Goal: Task Accomplishment & Management: Use online tool/utility

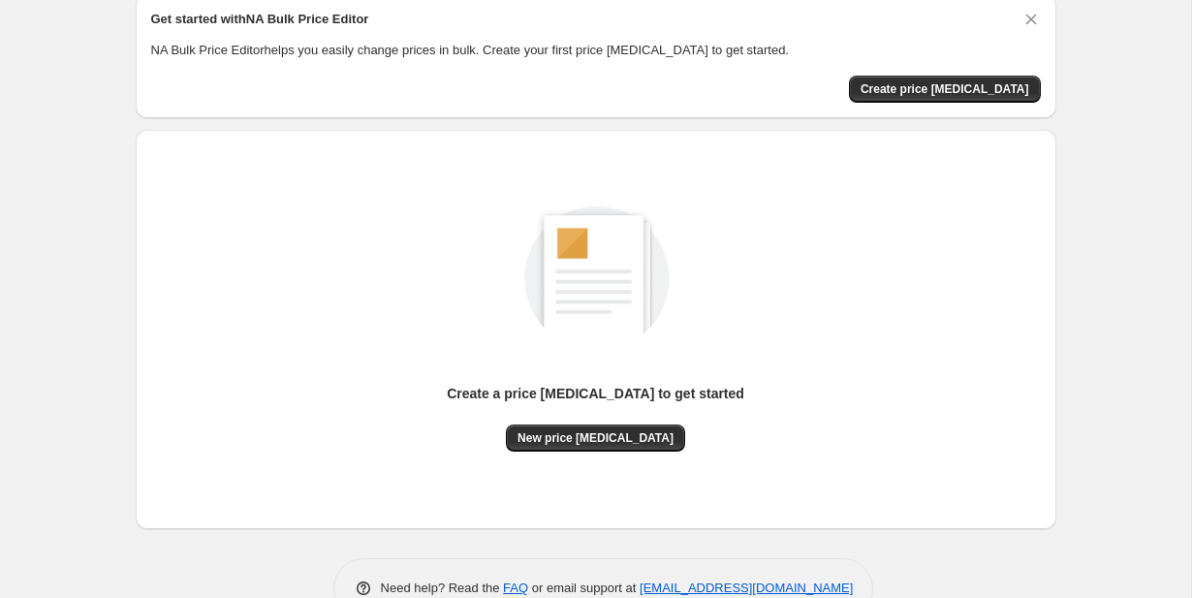
scroll to position [128, 0]
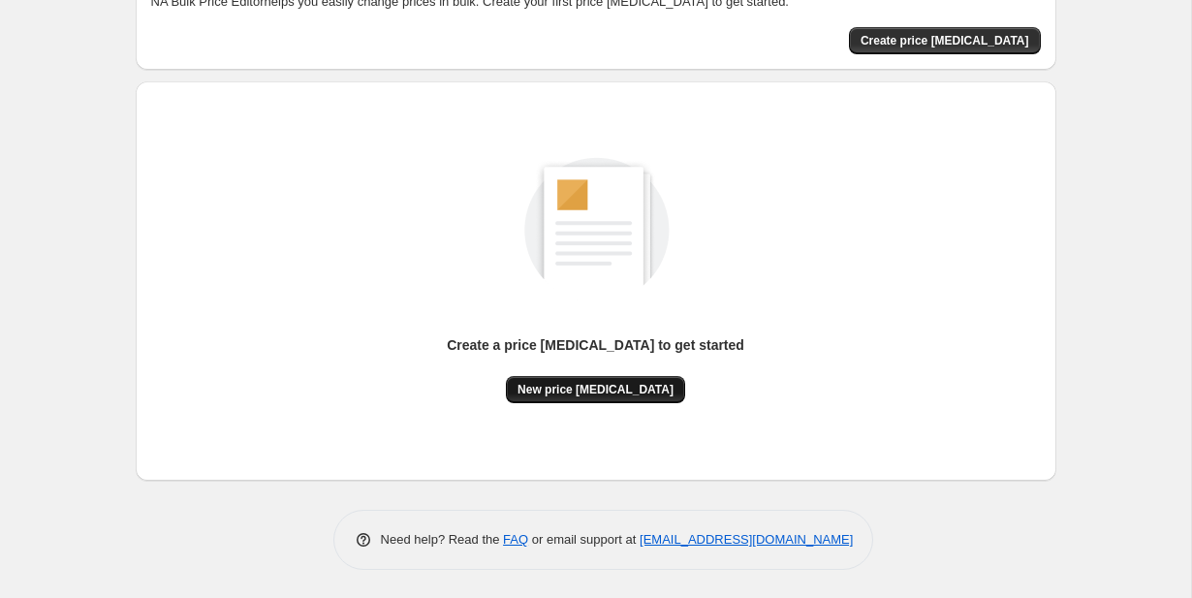
click at [555, 391] on span "New price [MEDICAL_DATA]" at bounding box center [595, 390] width 156 height 16
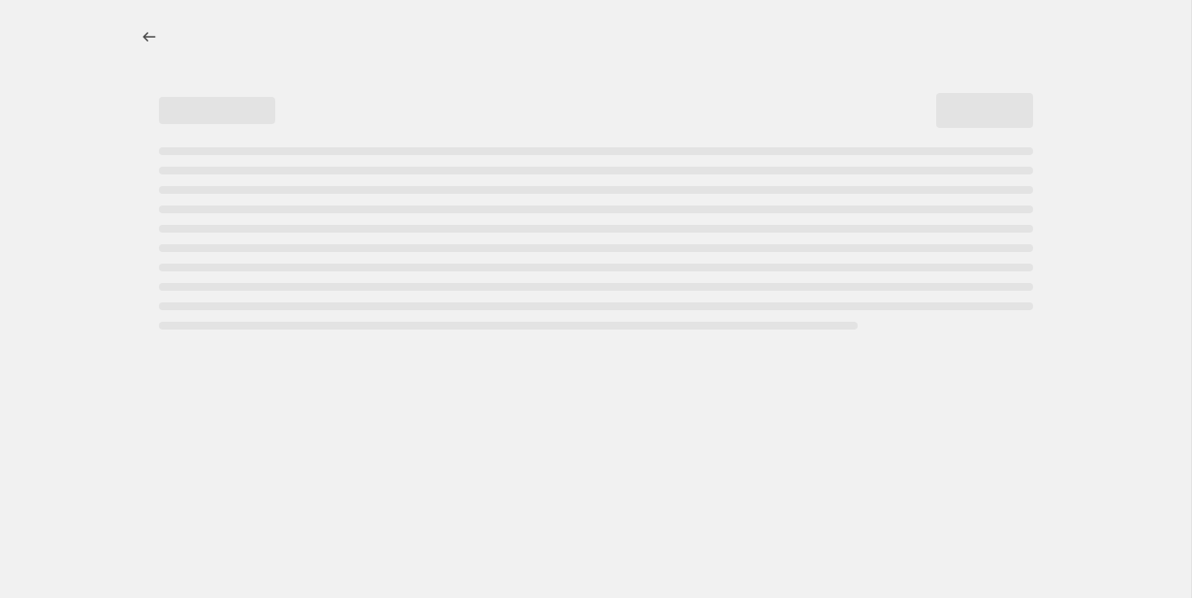
select select "percentage"
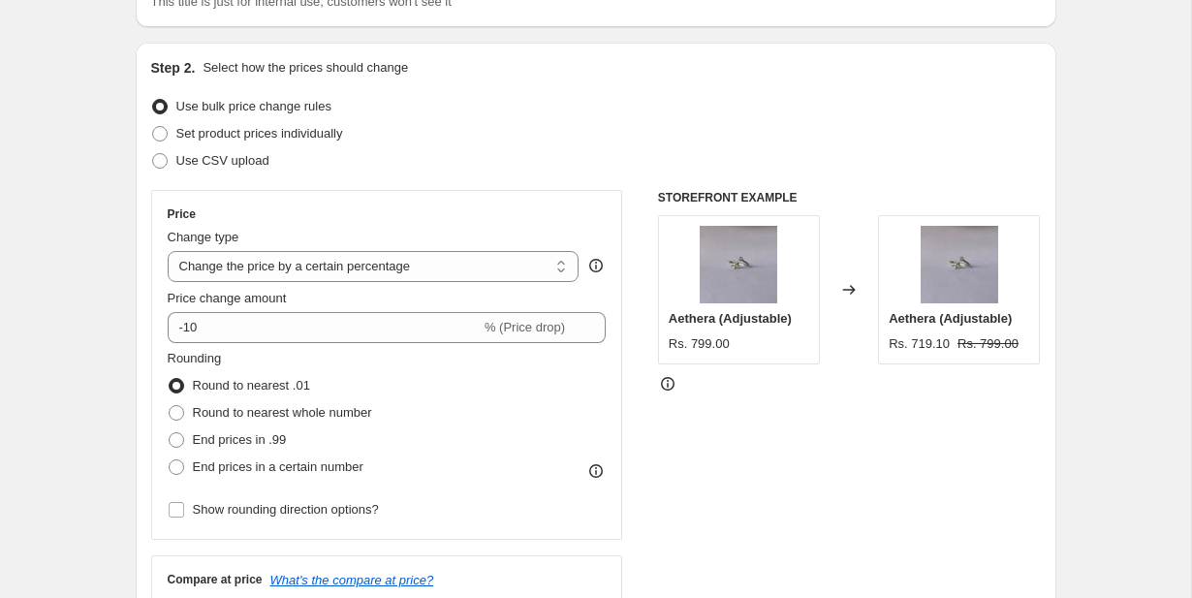
scroll to position [169, 0]
click at [349, 261] on select "Change the price to a certain amount Change the price by a certain amount Chang…" at bounding box center [374, 264] width 412 height 31
click at [168, 249] on select "Change the price to a certain amount Change the price by a certain amount Chang…" at bounding box center [374, 264] width 412 height 31
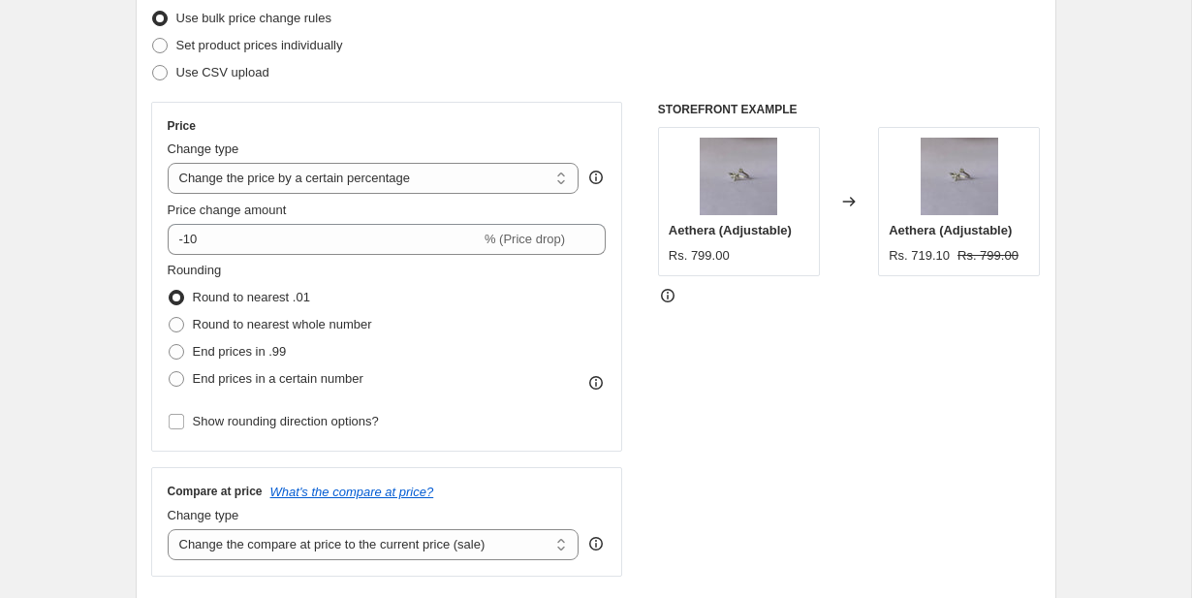
scroll to position [260, 0]
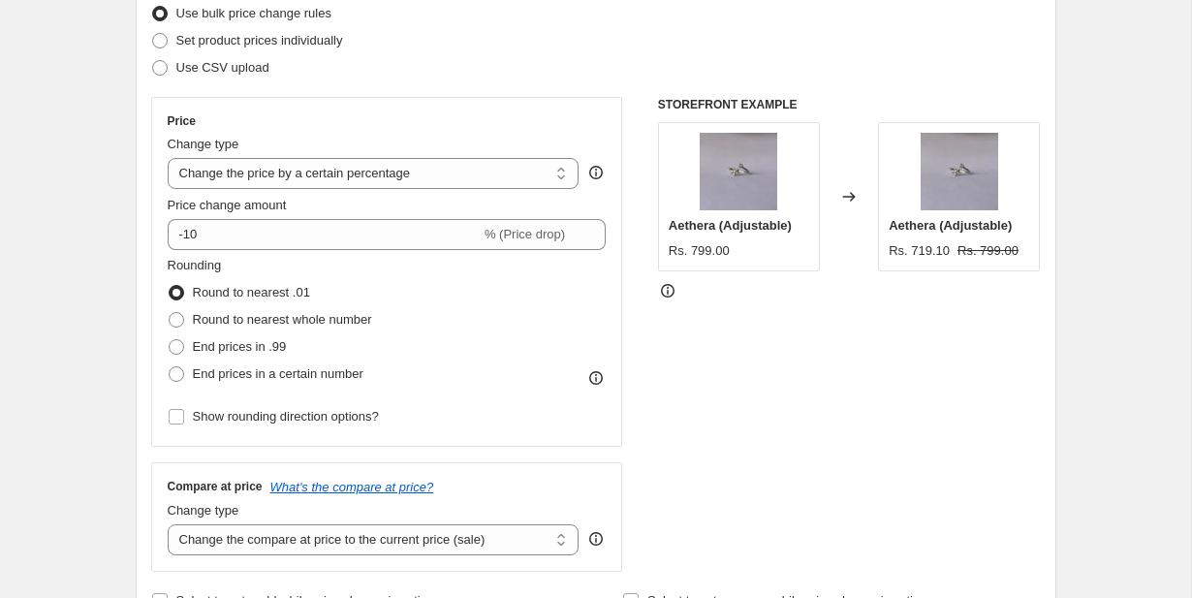
click at [359, 217] on div "Price change amount -10 % (Price drop)" at bounding box center [387, 223] width 439 height 54
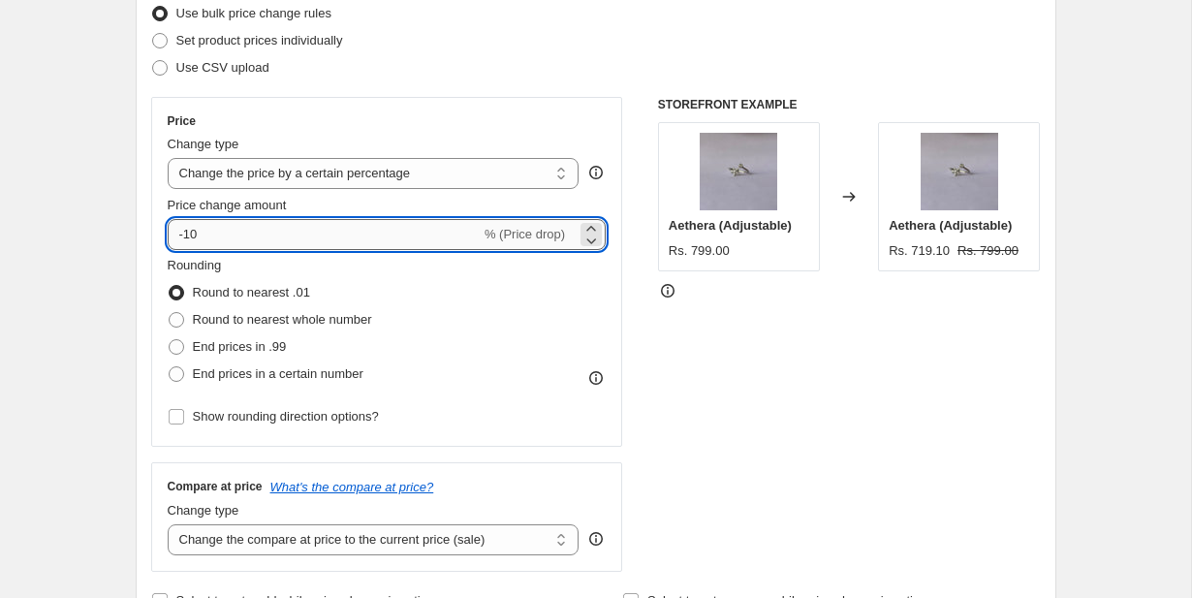
click at [356, 239] on input "-10" at bounding box center [324, 234] width 313 height 31
click at [594, 241] on icon at bounding box center [590, 240] width 19 height 19
click at [593, 224] on icon at bounding box center [590, 228] width 19 height 19
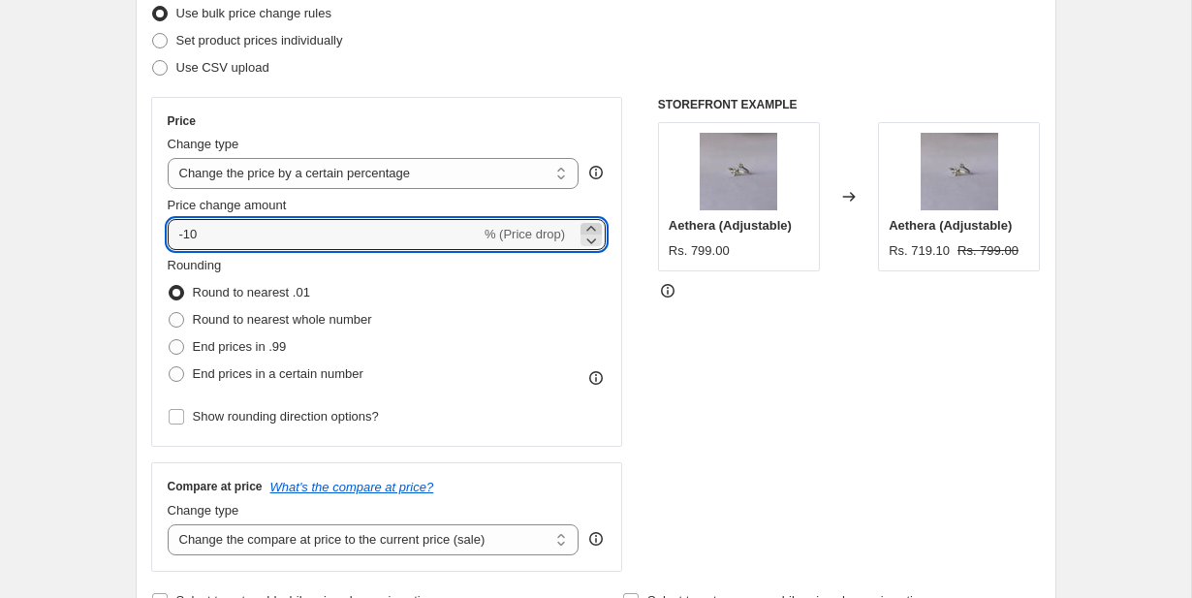
click at [593, 224] on icon at bounding box center [590, 228] width 19 height 19
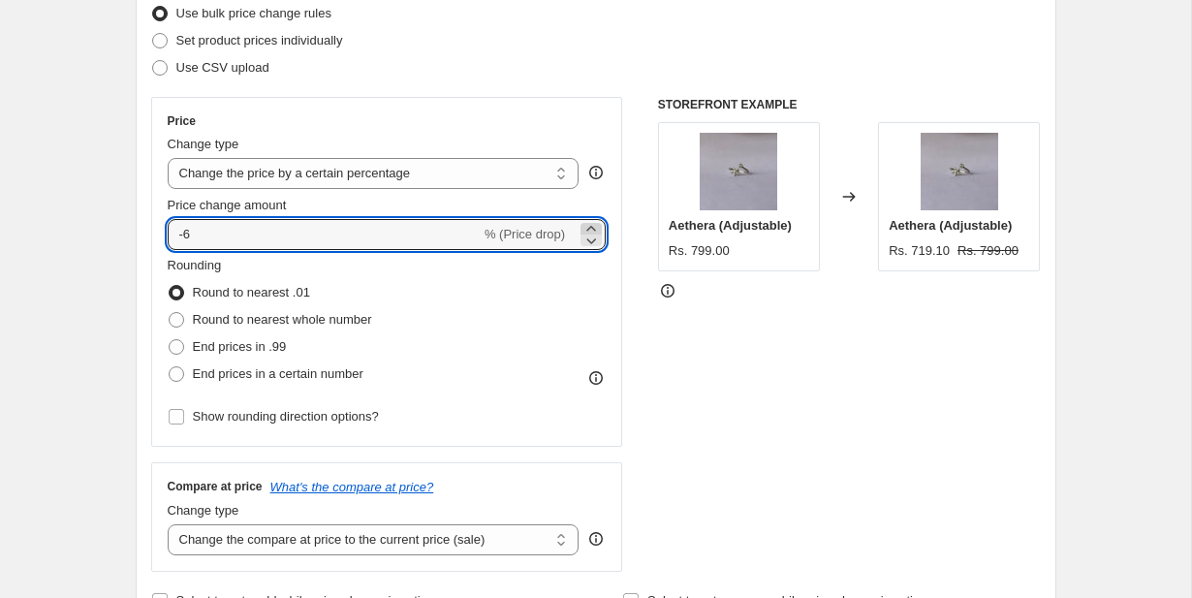
type input "-5"
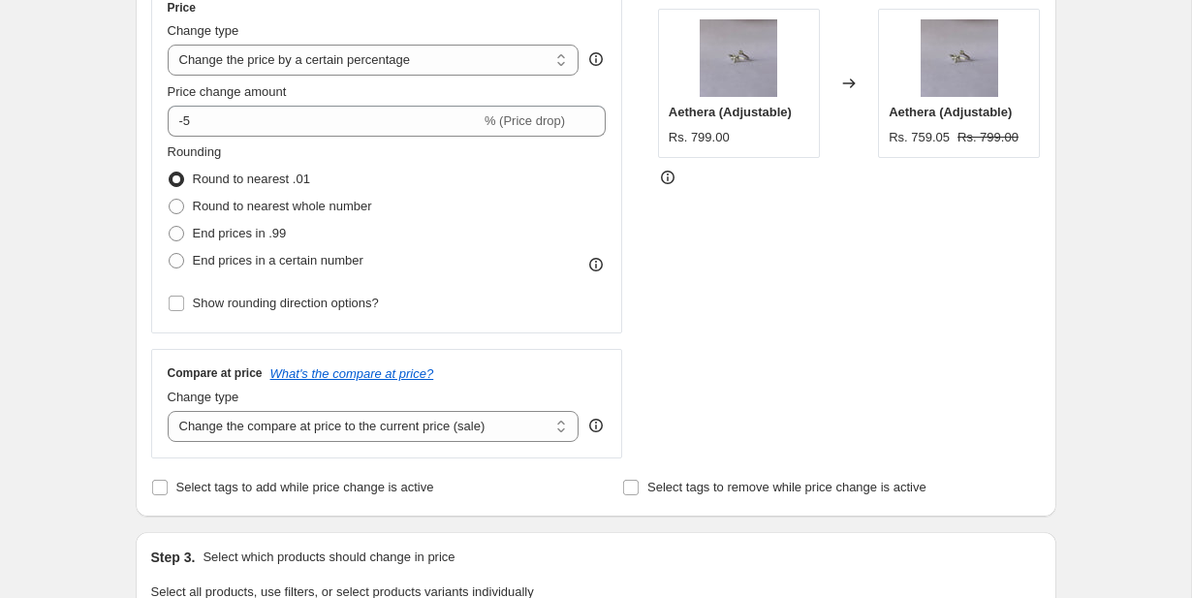
scroll to position [375, 0]
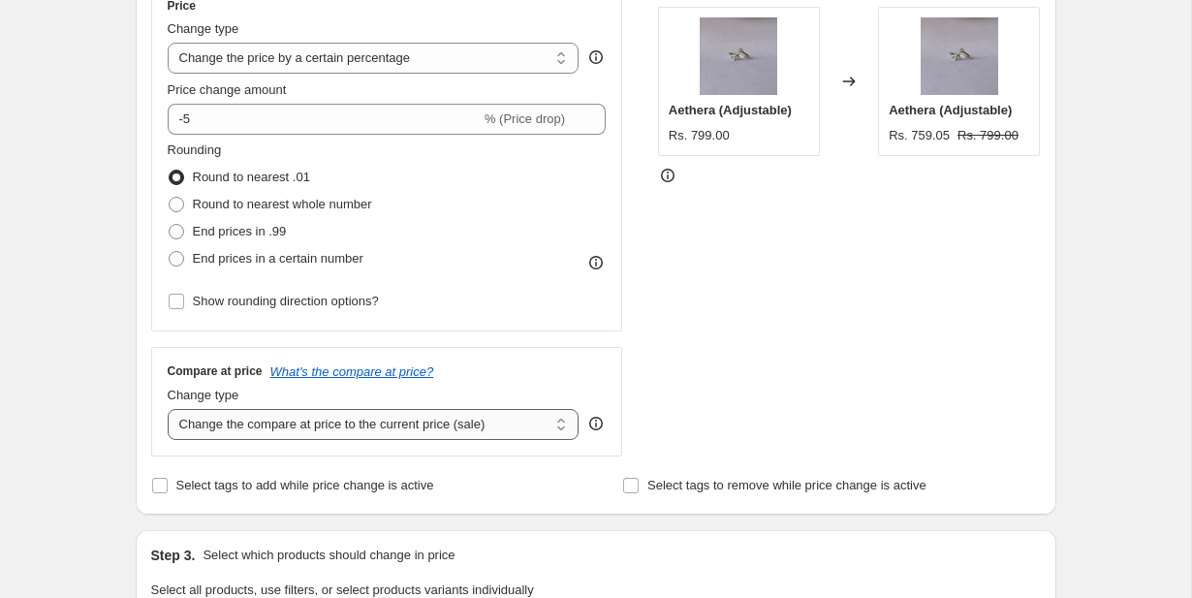
click at [307, 434] on select "Change the compare at price to the current price (sale) Change the compare at p…" at bounding box center [374, 424] width 412 height 31
click at [168, 409] on select "Change the compare at price to the current price (sale) Change the compare at p…" at bounding box center [374, 424] width 412 height 31
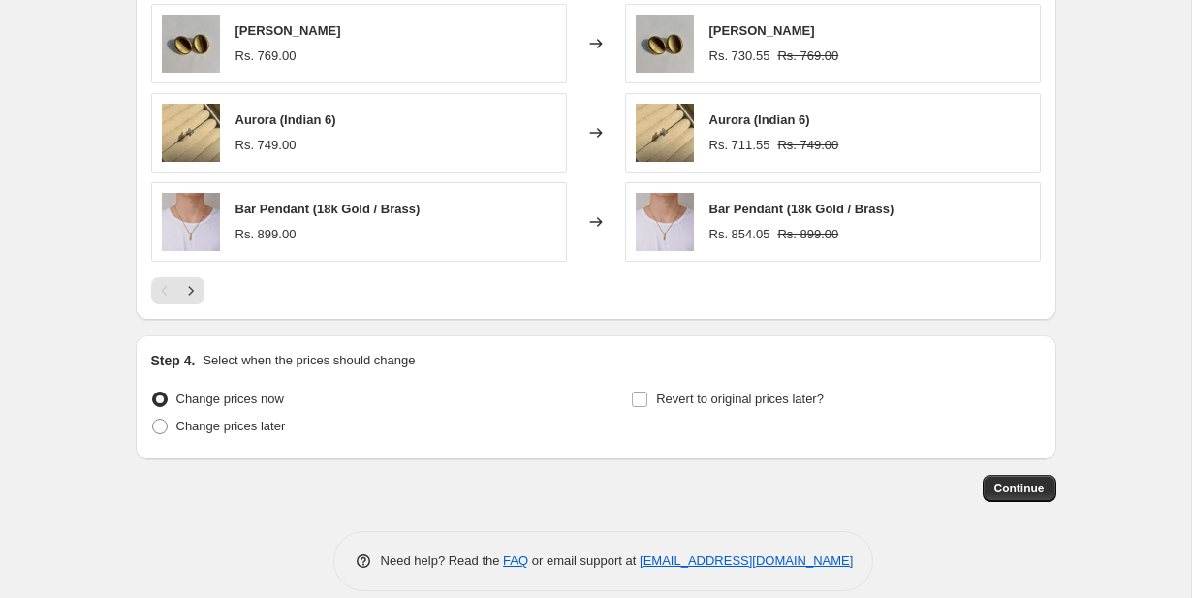
scroll to position [1339, 0]
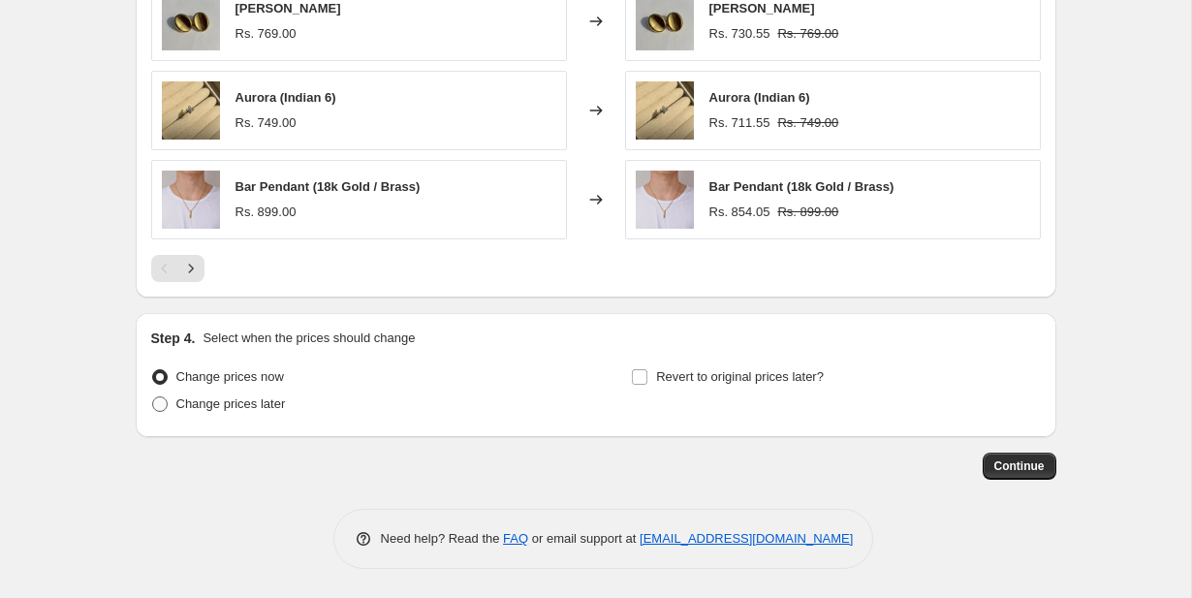
click at [158, 404] on span at bounding box center [160, 404] width 16 height 16
click at [153, 397] on input "Change prices later" at bounding box center [152, 396] width 1 height 1
radio input "true"
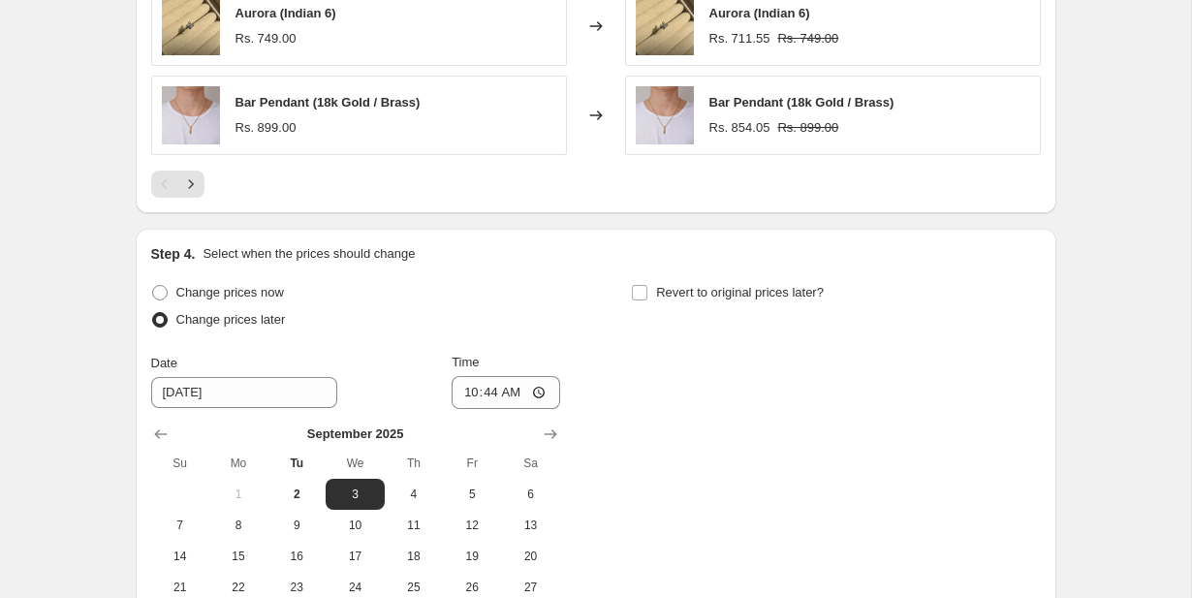
scroll to position [1670, 0]
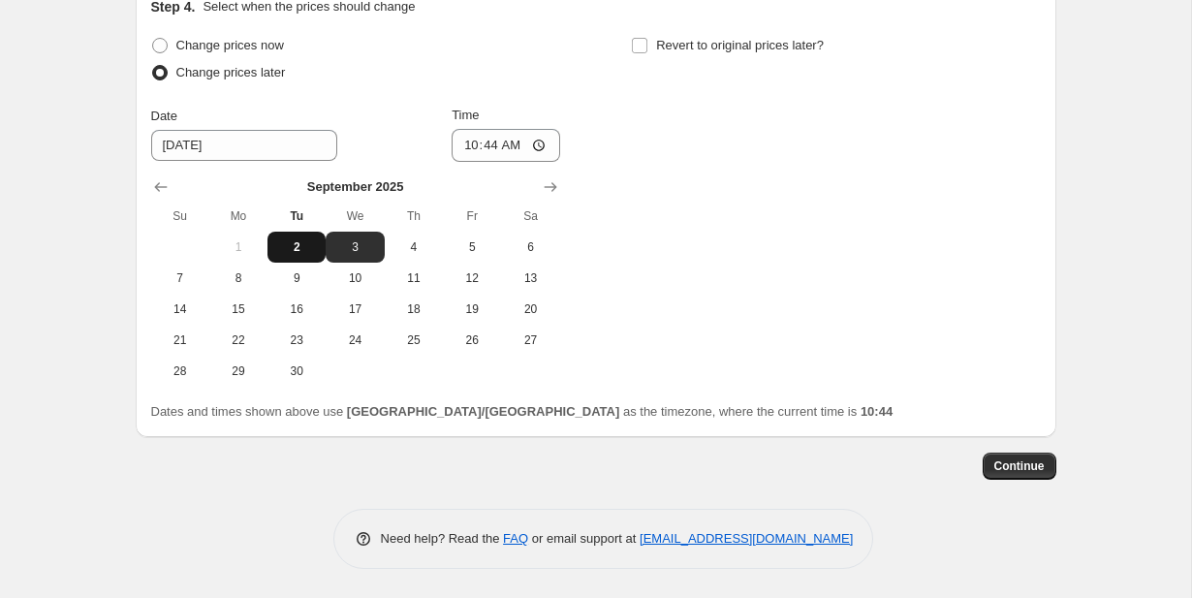
click at [285, 250] on span "2" at bounding box center [296, 247] width 43 height 16
type input "9/2/2025"
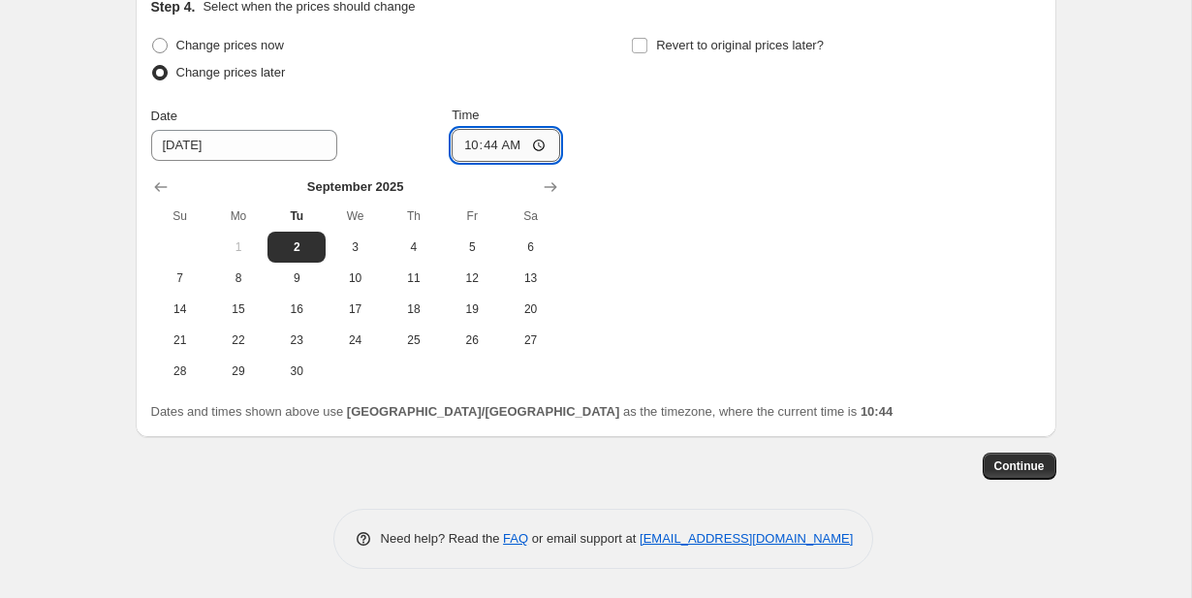
click at [491, 146] on input "10:44" at bounding box center [506, 145] width 109 height 33
click at [471, 147] on input "10:44" at bounding box center [506, 145] width 109 height 33
type input "00:44"
type input "00:00"
type input "12:00"
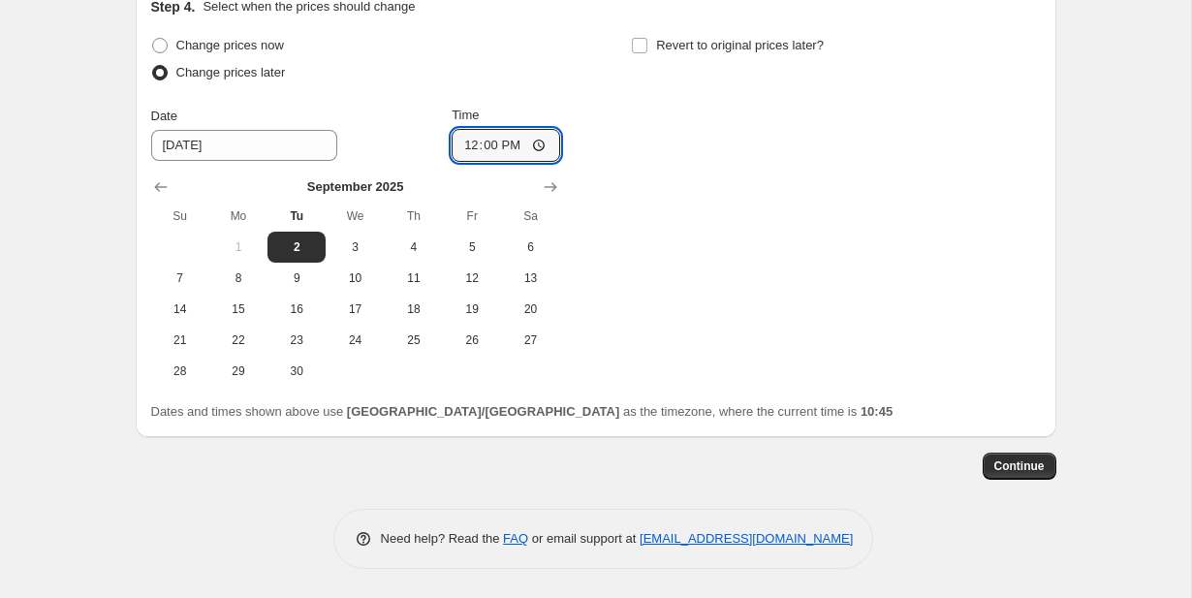
click at [692, 212] on div "Change prices now Change prices later Date 9/2/2025 Time 12:00 September 2025 S…" at bounding box center [595, 209] width 889 height 355
click at [1013, 470] on span "Continue" at bounding box center [1019, 466] width 50 height 16
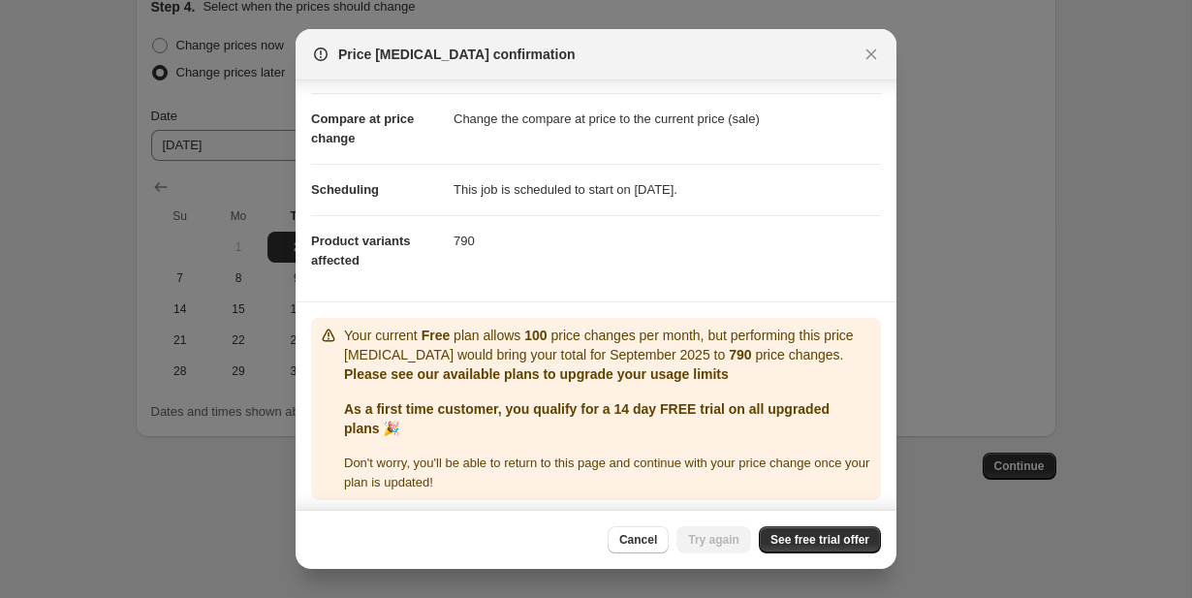
scroll to position [78, 0]
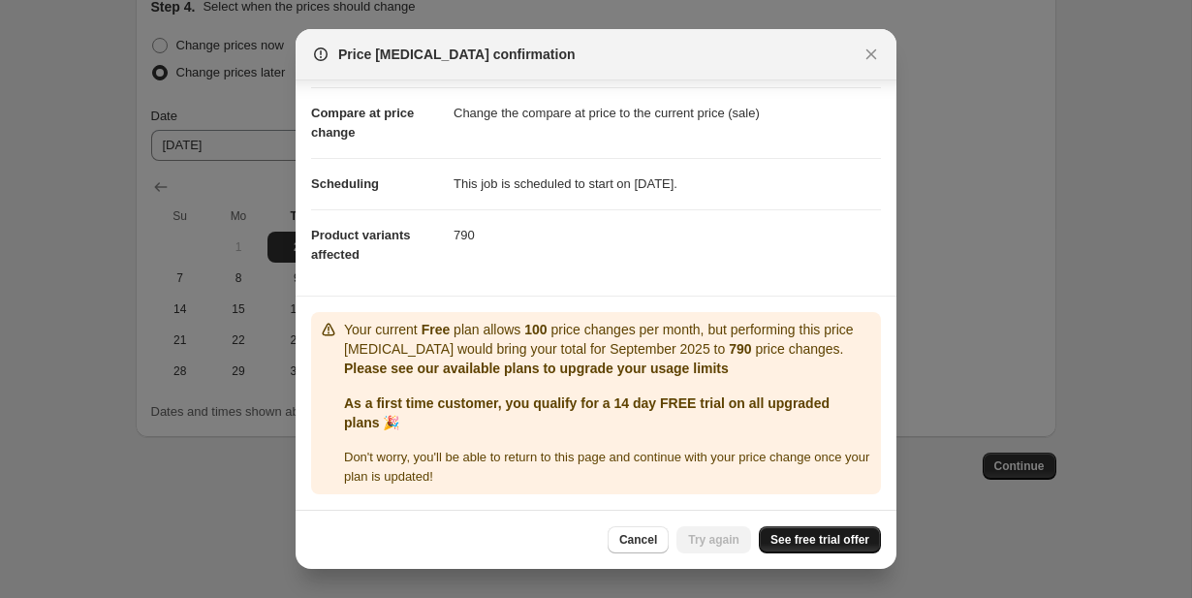
click at [853, 538] on span "See free trial offer" at bounding box center [819, 540] width 99 height 16
click at [627, 549] on button "Cancel" at bounding box center [638, 539] width 61 height 27
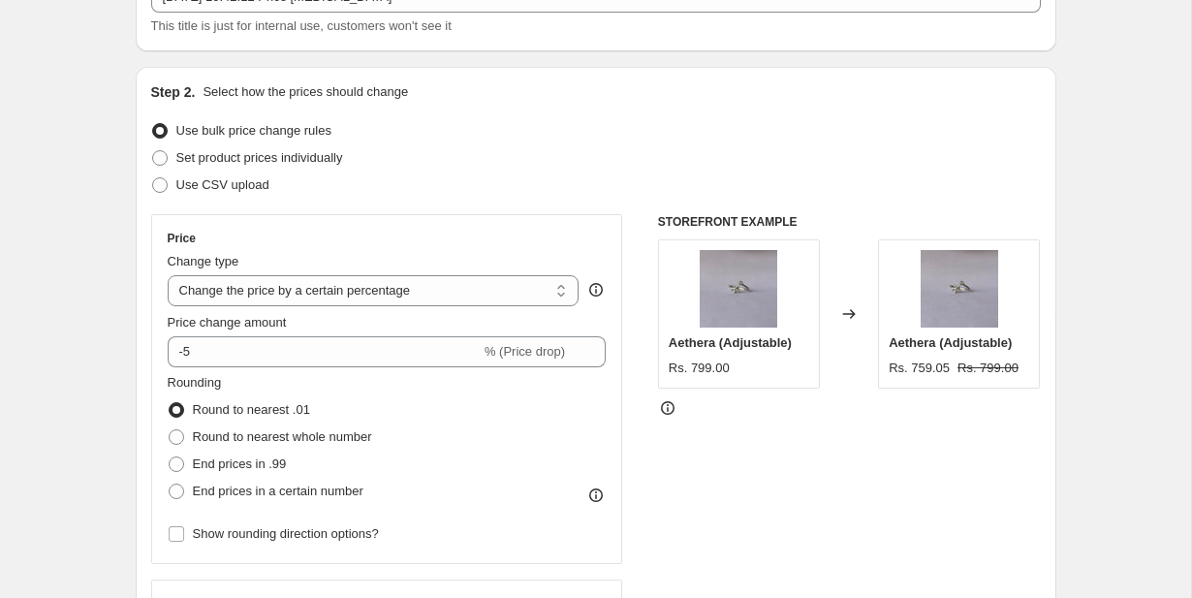
scroll to position [0, 0]
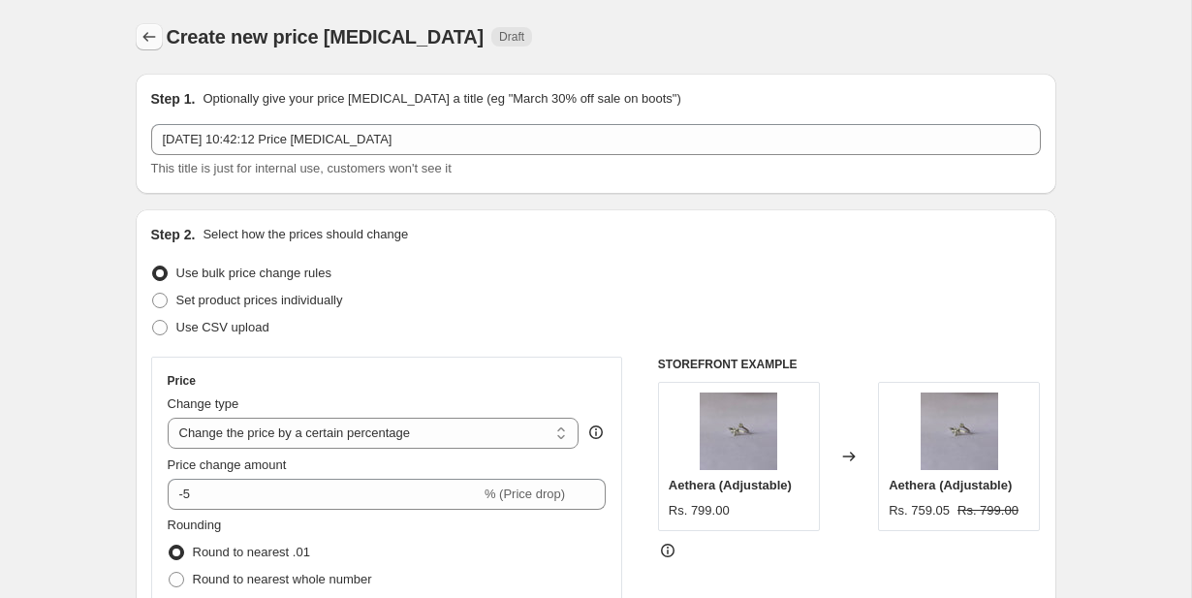
click at [148, 38] on icon "Price change jobs" at bounding box center [149, 36] width 19 height 19
